Goal: Transaction & Acquisition: Purchase product/service

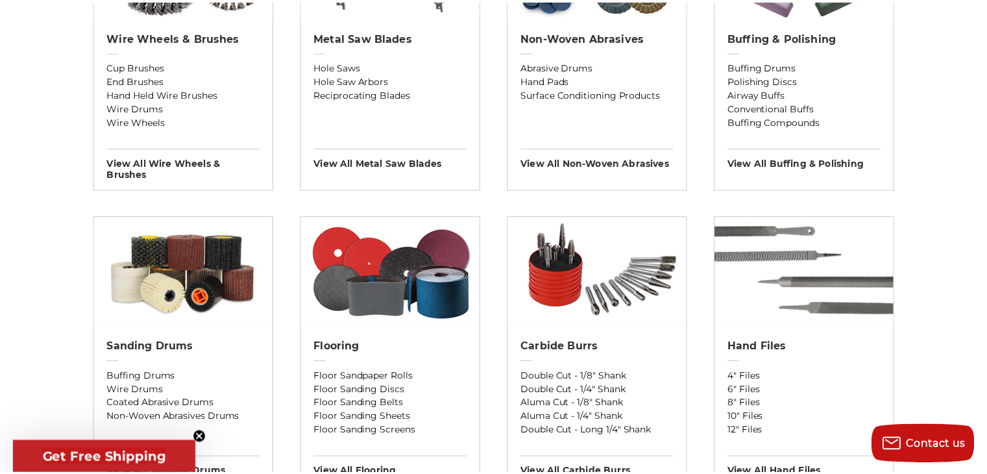
scroll to position [974, 0]
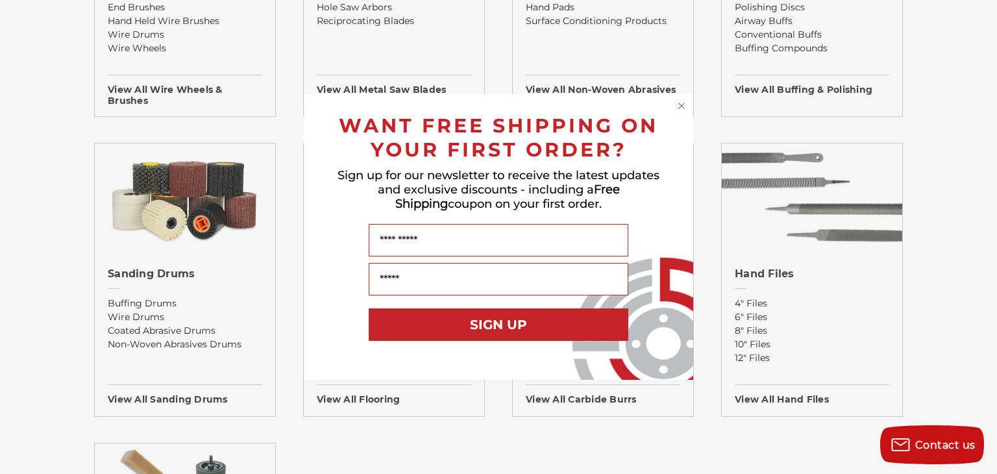
click at [957, 304] on div "Close dialog WANT FREE SHIPPING ON YOUR FIRST ORDER? Sign up for our newsletter…" at bounding box center [498, 237] width 997 height 474
click at [678, 107] on circle "Close dialog" at bounding box center [682, 106] width 12 height 12
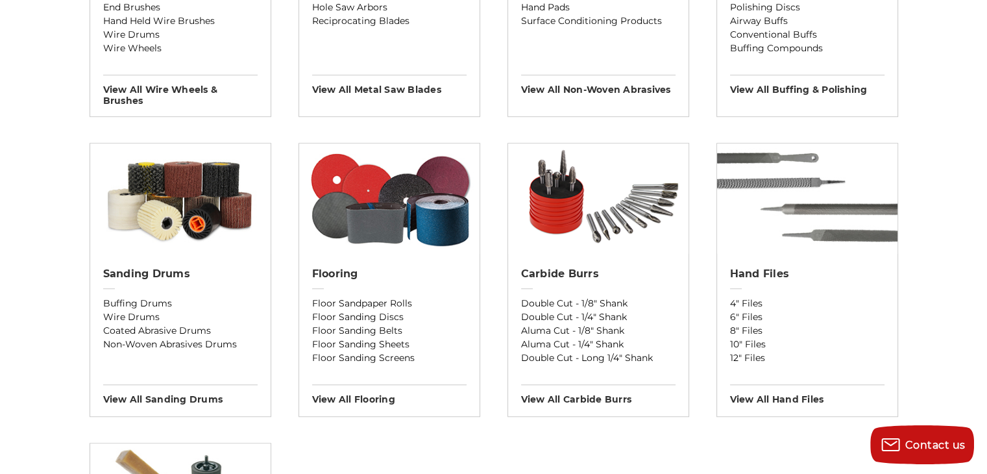
scroll to position [1038, 0]
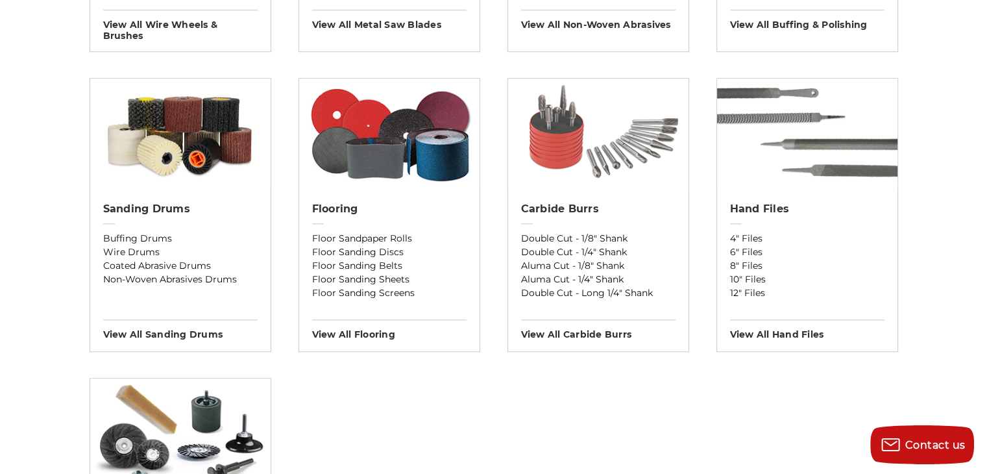
click at [633, 141] on img at bounding box center [598, 134] width 180 height 110
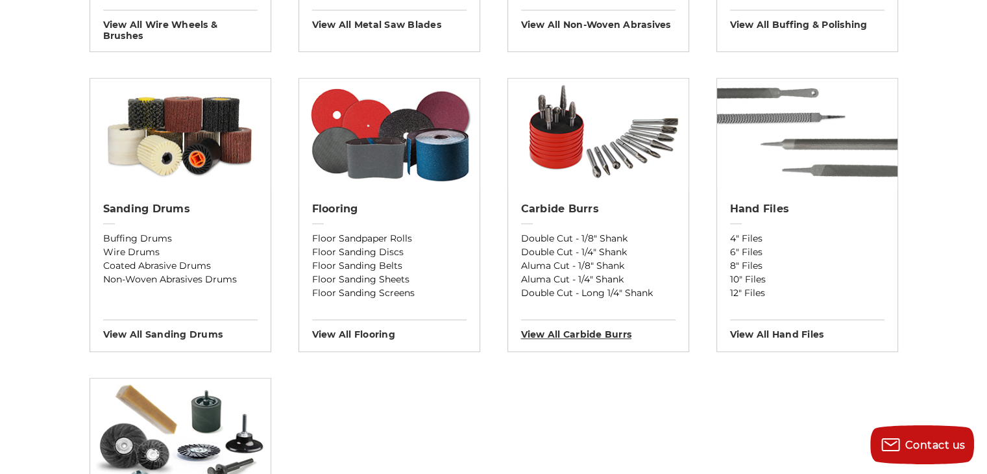
click at [609, 330] on h3 "View All carbide burrs" at bounding box center [598, 329] width 154 height 21
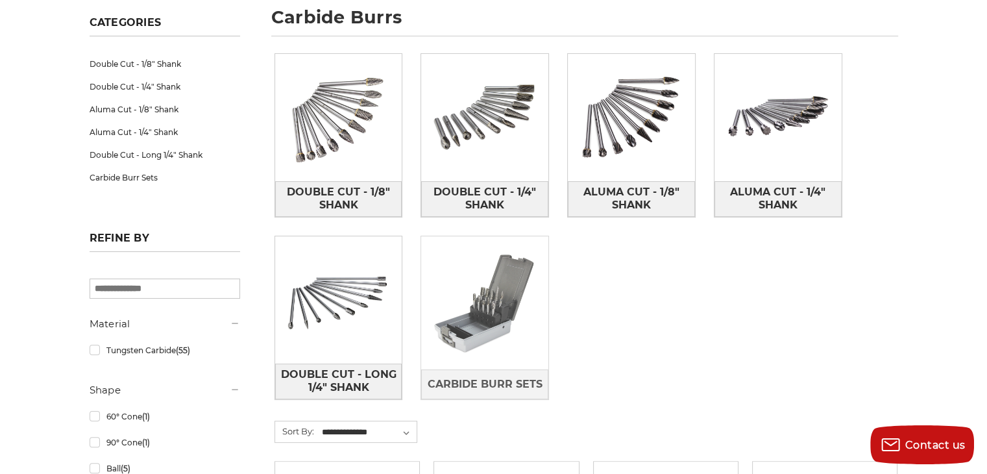
click at [513, 326] on img at bounding box center [484, 302] width 127 height 127
